Goal: Information Seeking & Learning: Learn about a topic

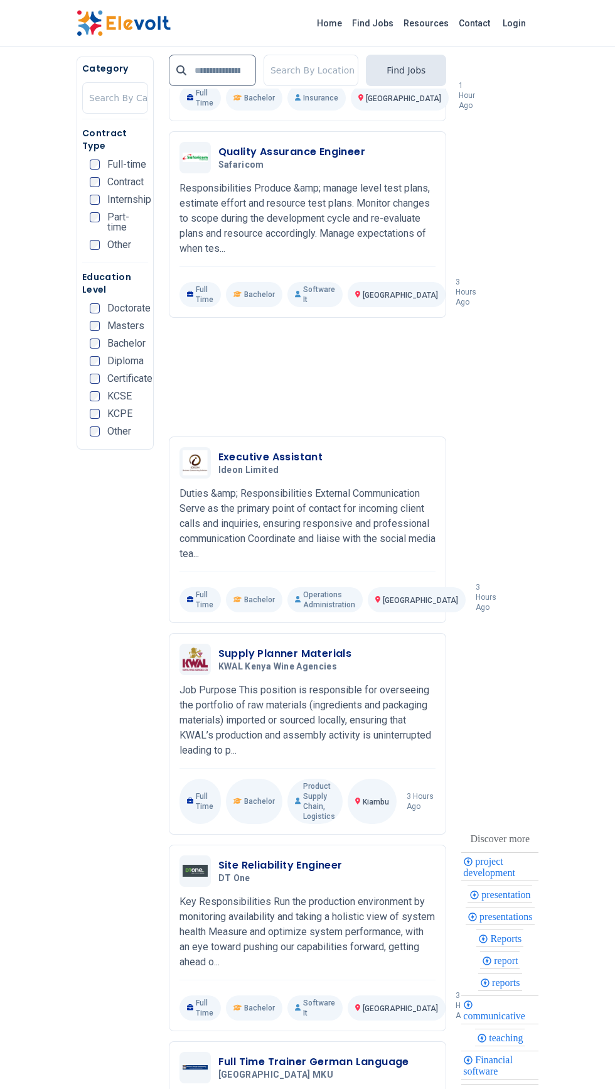
scroll to position [2006, 0]
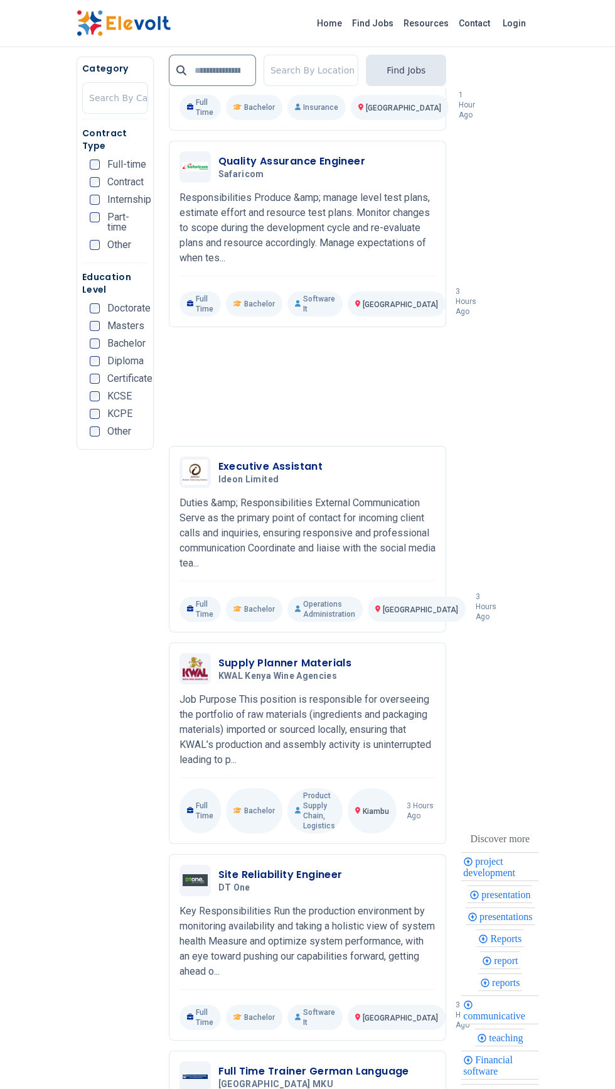
click at [242, 474] on span "Ideon Limited" at bounding box center [249, 479] width 61 height 11
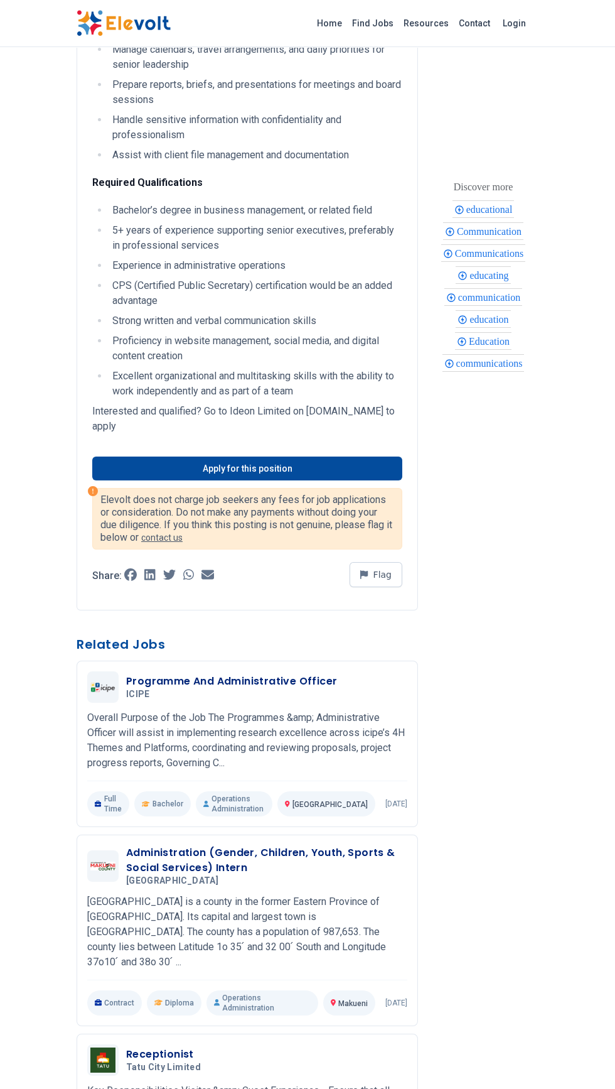
scroll to position [812, 0]
